Goal: Task Accomplishment & Management: Use online tool/utility

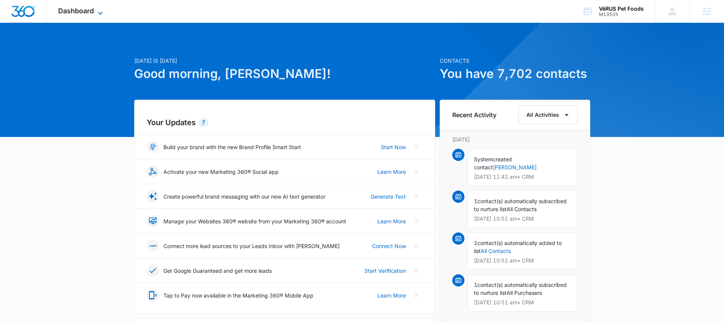
click at [90, 10] on span "Dashboard" at bounding box center [76, 11] width 36 height 8
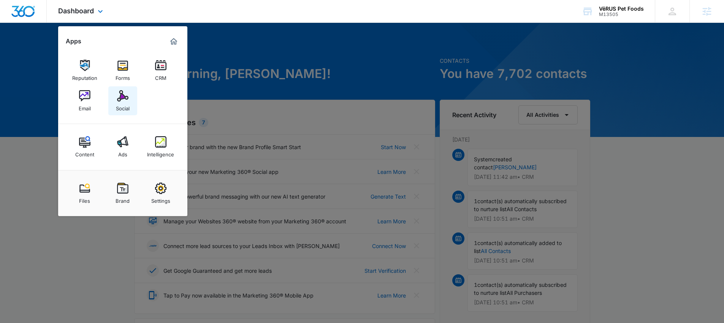
click at [124, 101] on img at bounding box center [122, 95] width 11 height 11
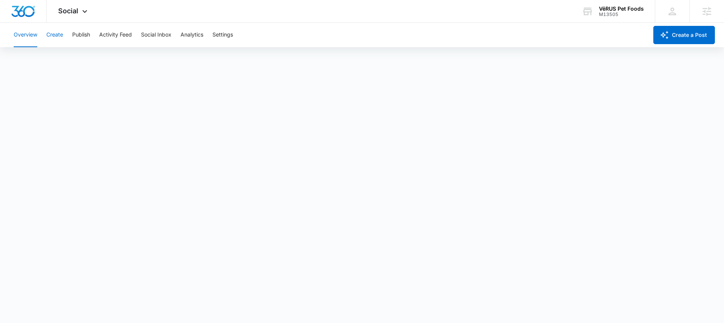
click at [56, 38] on button "Create" at bounding box center [54, 35] width 17 height 24
